Goal: Information Seeking & Learning: Learn about a topic

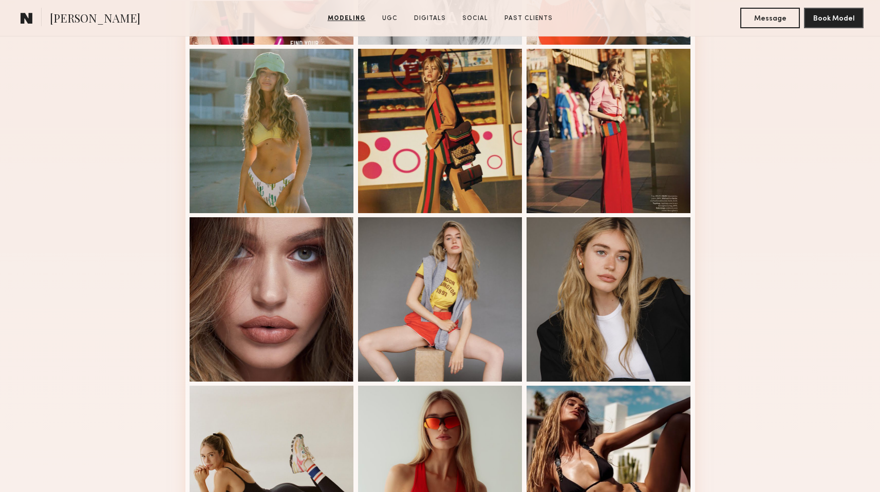
scroll to position [460, 0]
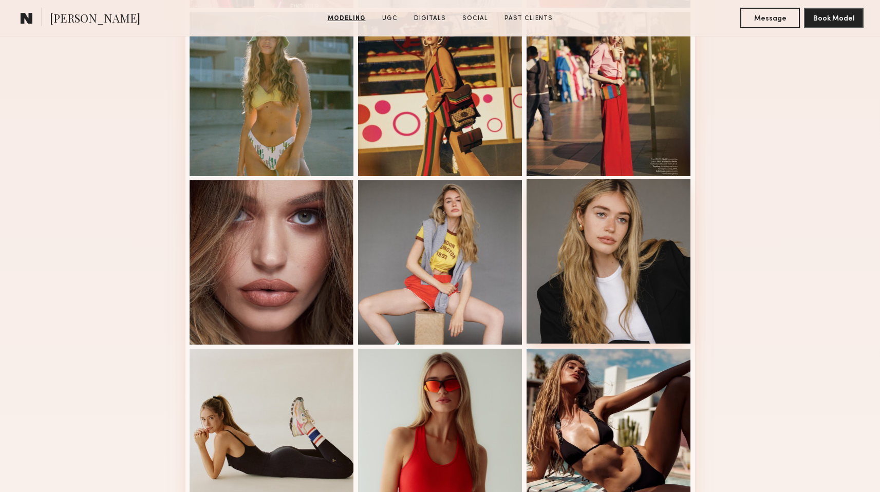
click at [612, 248] on div at bounding box center [609, 261] width 164 height 164
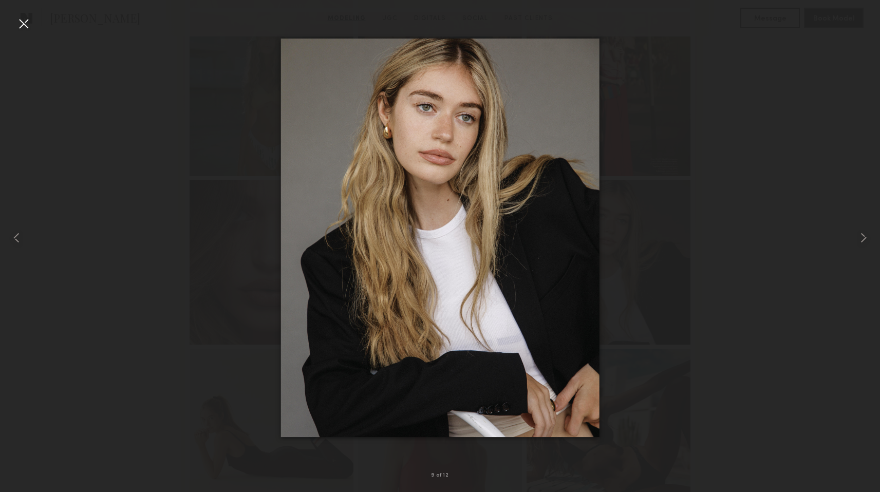
click at [20, 21] on div at bounding box center [23, 23] width 16 height 16
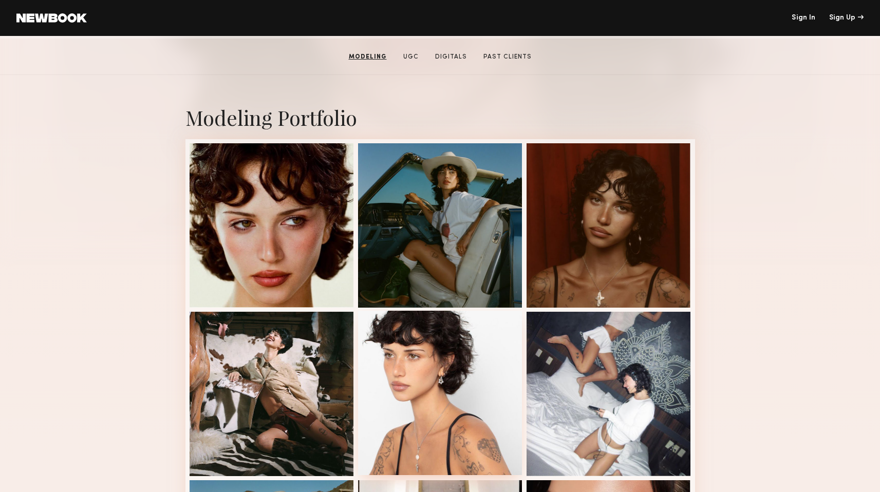
scroll to position [164, 0]
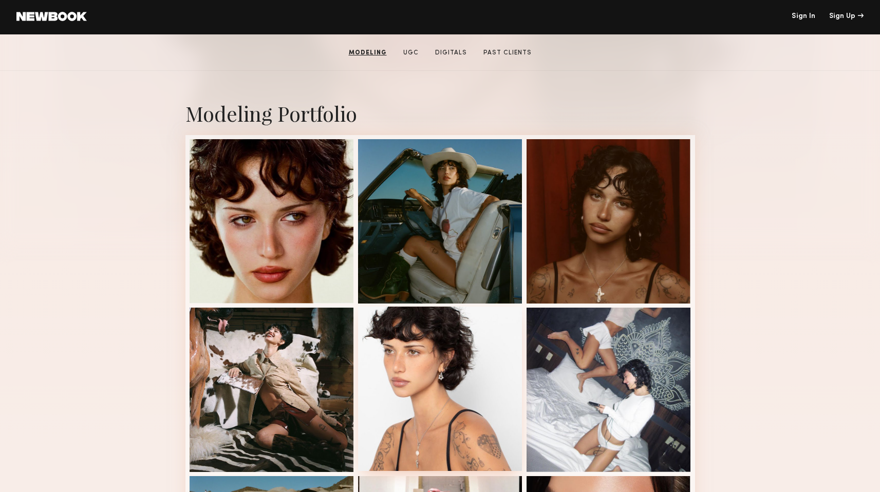
click at [414, 354] on div at bounding box center [440, 389] width 164 height 164
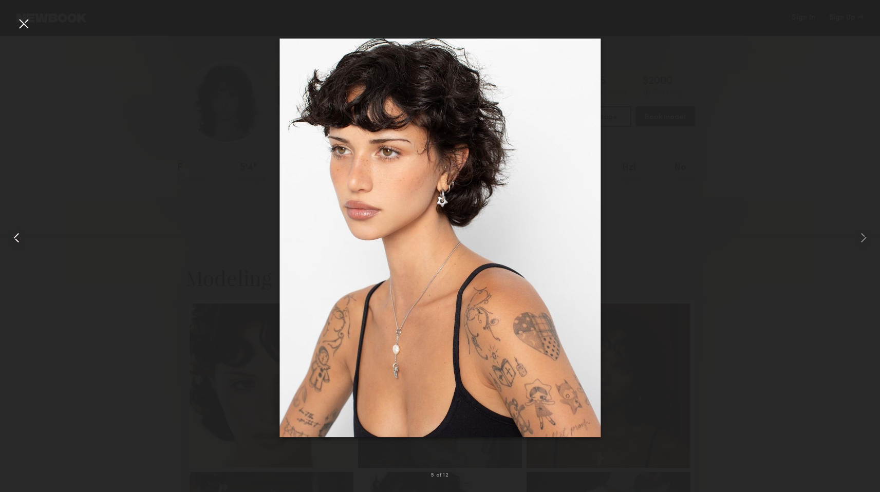
scroll to position [0, 0]
click at [676, 210] on div at bounding box center [440, 237] width 880 height 443
click at [26, 21] on div at bounding box center [23, 23] width 16 height 16
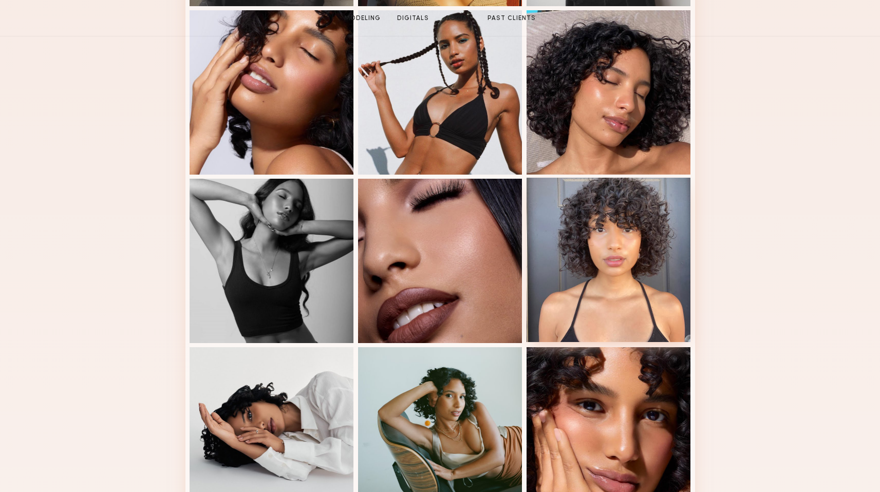
scroll to position [508, 0]
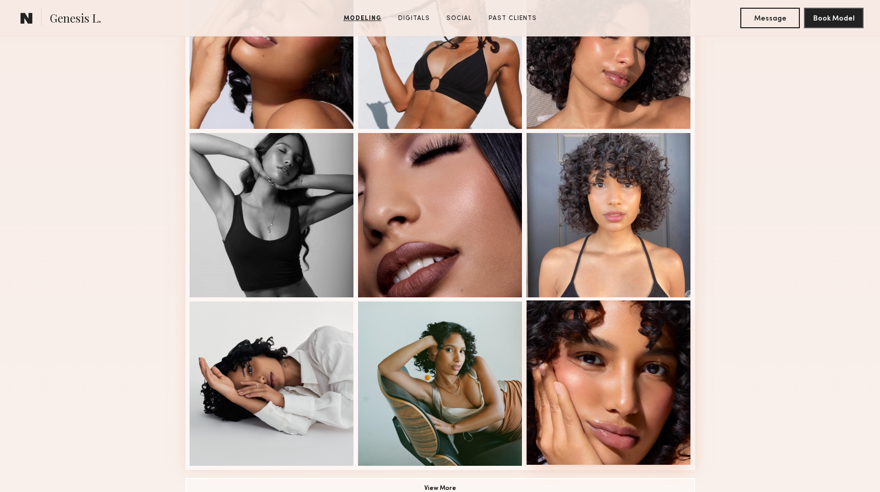
click at [627, 349] on div at bounding box center [609, 383] width 164 height 164
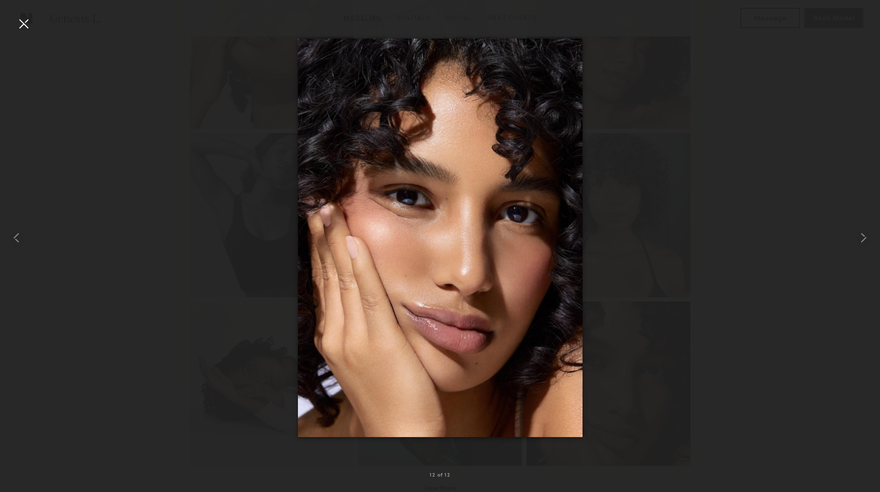
click at [157, 151] on div at bounding box center [440, 237] width 880 height 443
click at [760, 178] on div at bounding box center [440, 237] width 880 height 443
click at [710, 207] on div at bounding box center [440, 237] width 880 height 443
click at [845, 109] on div at bounding box center [862, 237] width 35 height 443
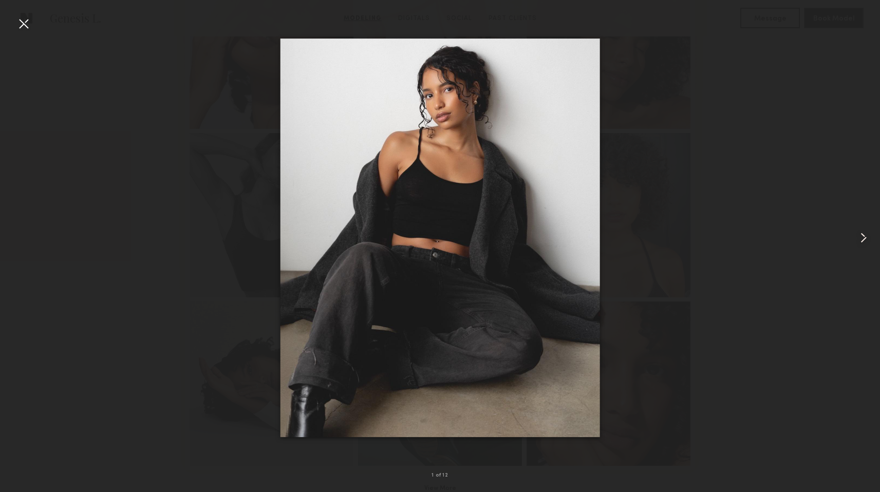
drag, startPoint x: 733, startPoint y: 110, endPoint x: 727, endPoint y: 109, distance: 5.9
click at [733, 110] on div at bounding box center [440, 237] width 880 height 443
click at [784, 82] on div at bounding box center [440, 237] width 880 height 443
click at [678, 57] on div at bounding box center [440, 237] width 880 height 443
click at [26, 25] on div at bounding box center [23, 23] width 16 height 16
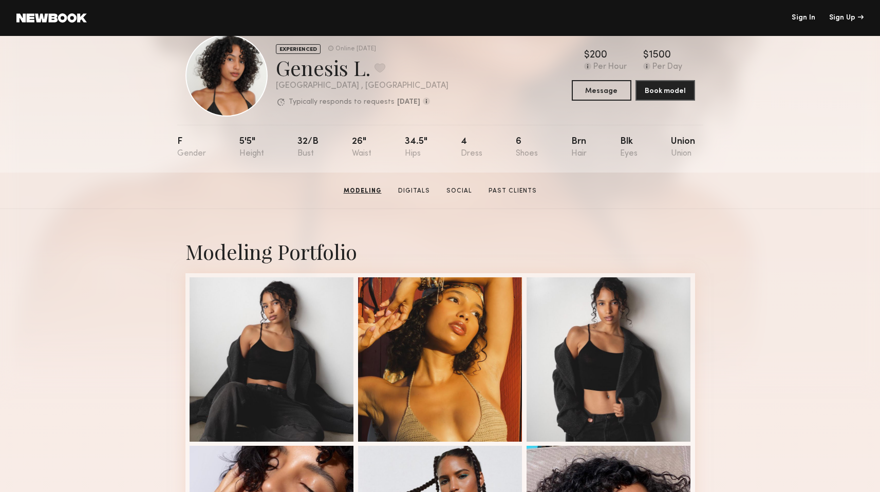
scroll to position [0, 0]
